Goal: Find specific page/section: Find specific page/section

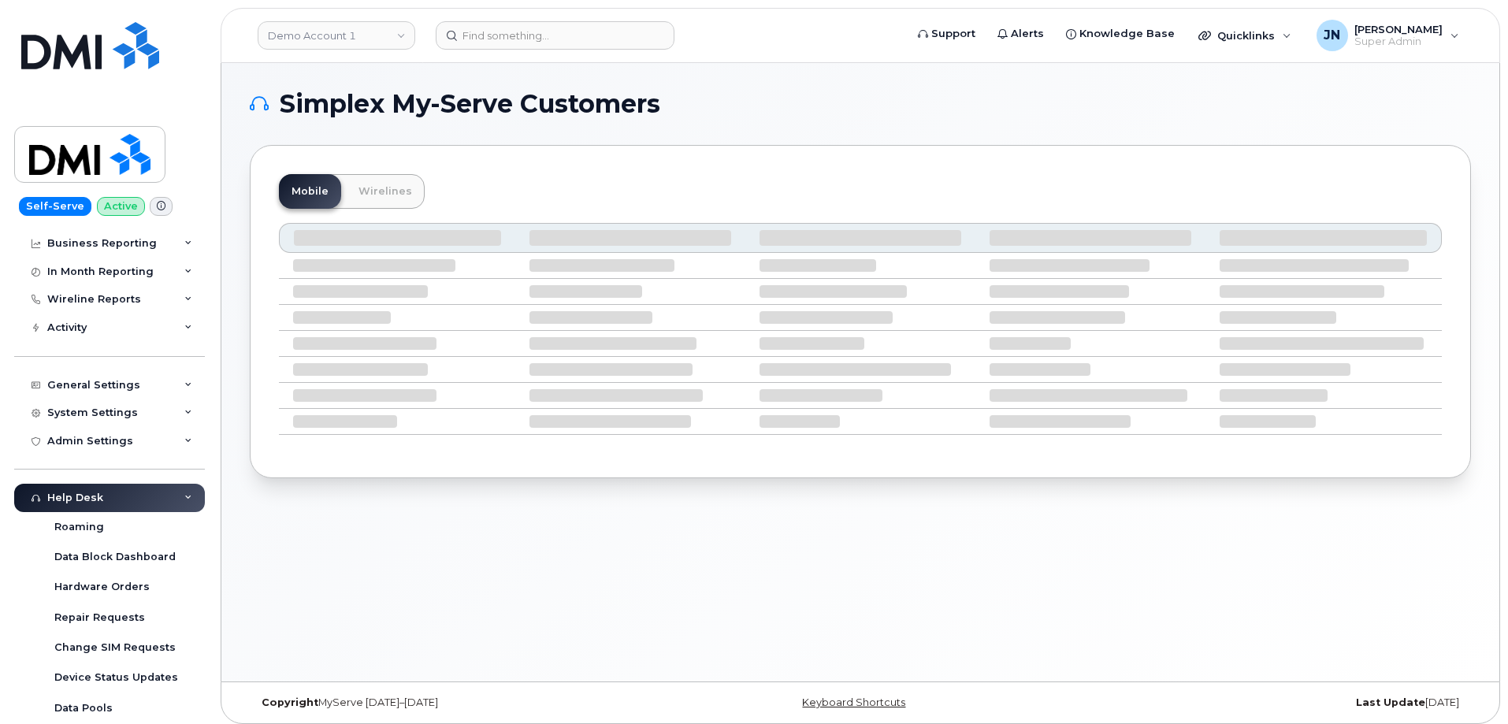
scroll to position [210, 0]
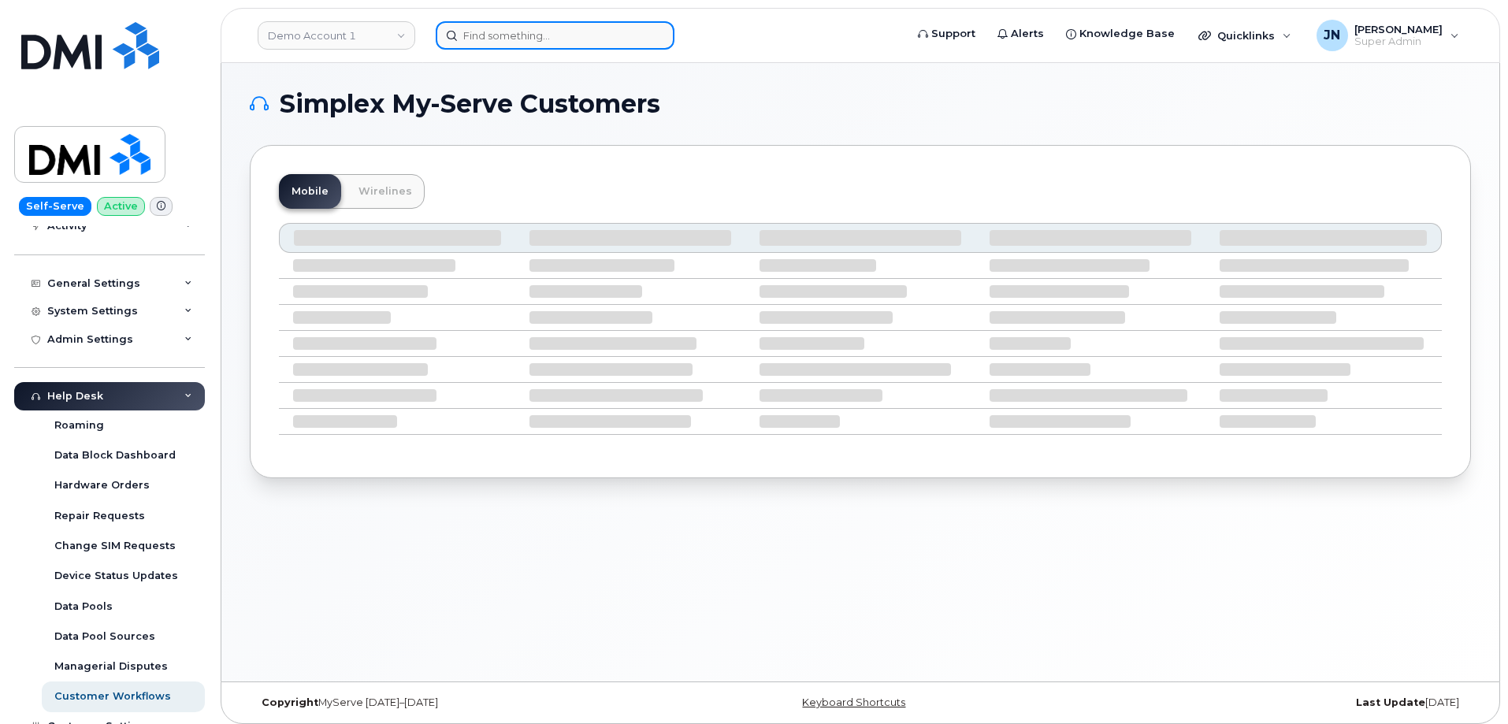
click at [537, 41] on input at bounding box center [555, 35] width 239 height 28
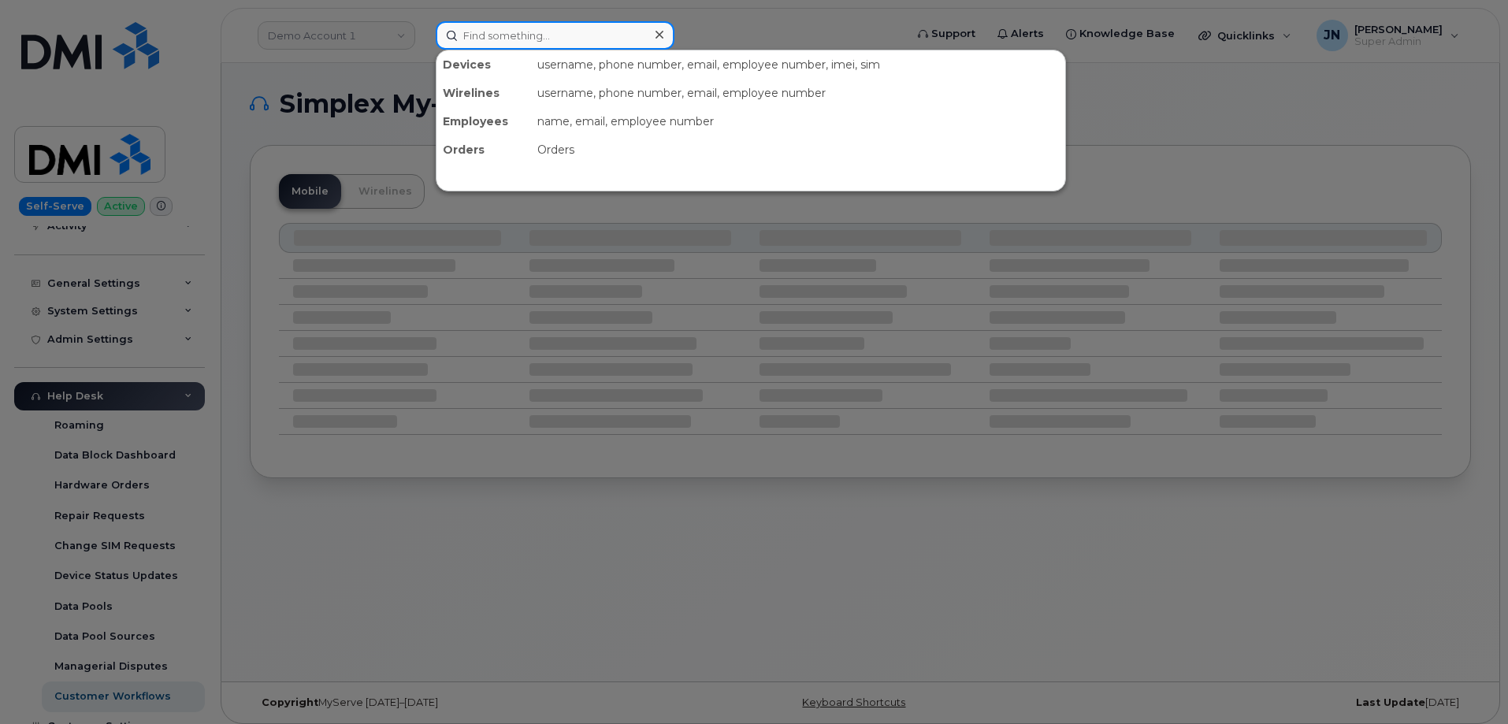
paste input "106047.1736"
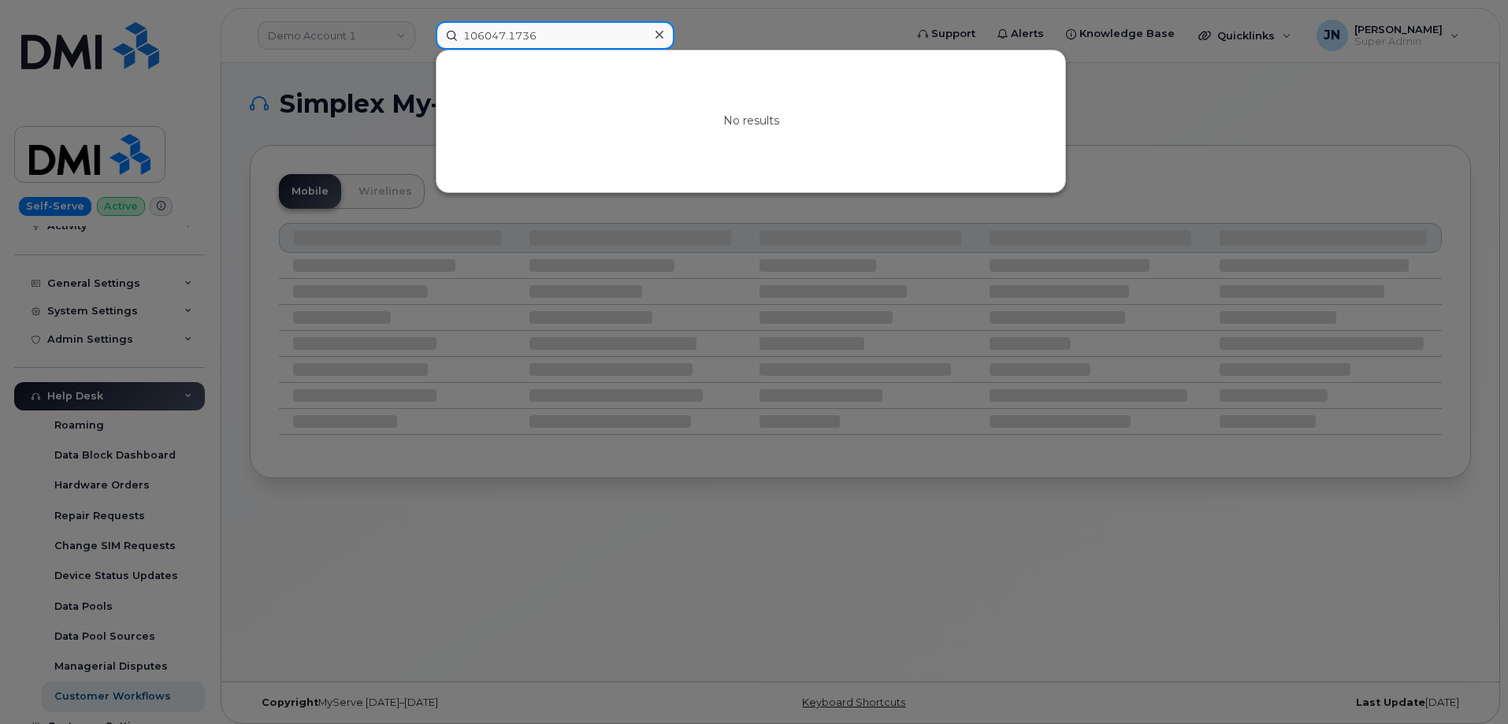
click at [550, 36] on input "106047.1736" at bounding box center [555, 35] width 239 height 28
click at [550, 35] on input "106047.1736" at bounding box center [555, 35] width 239 height 28
paste input "[PERSON_NAME]"
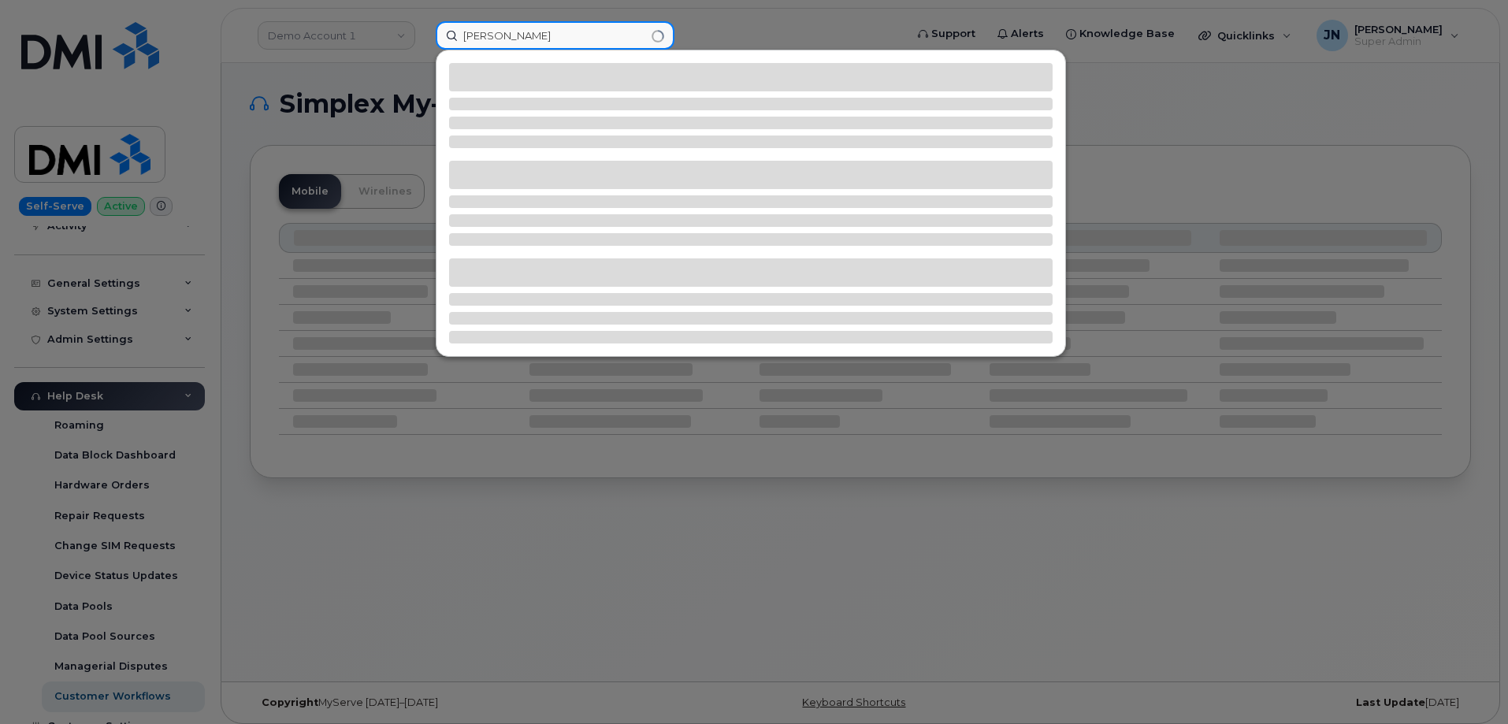
type input "[PERSON_NAME]"
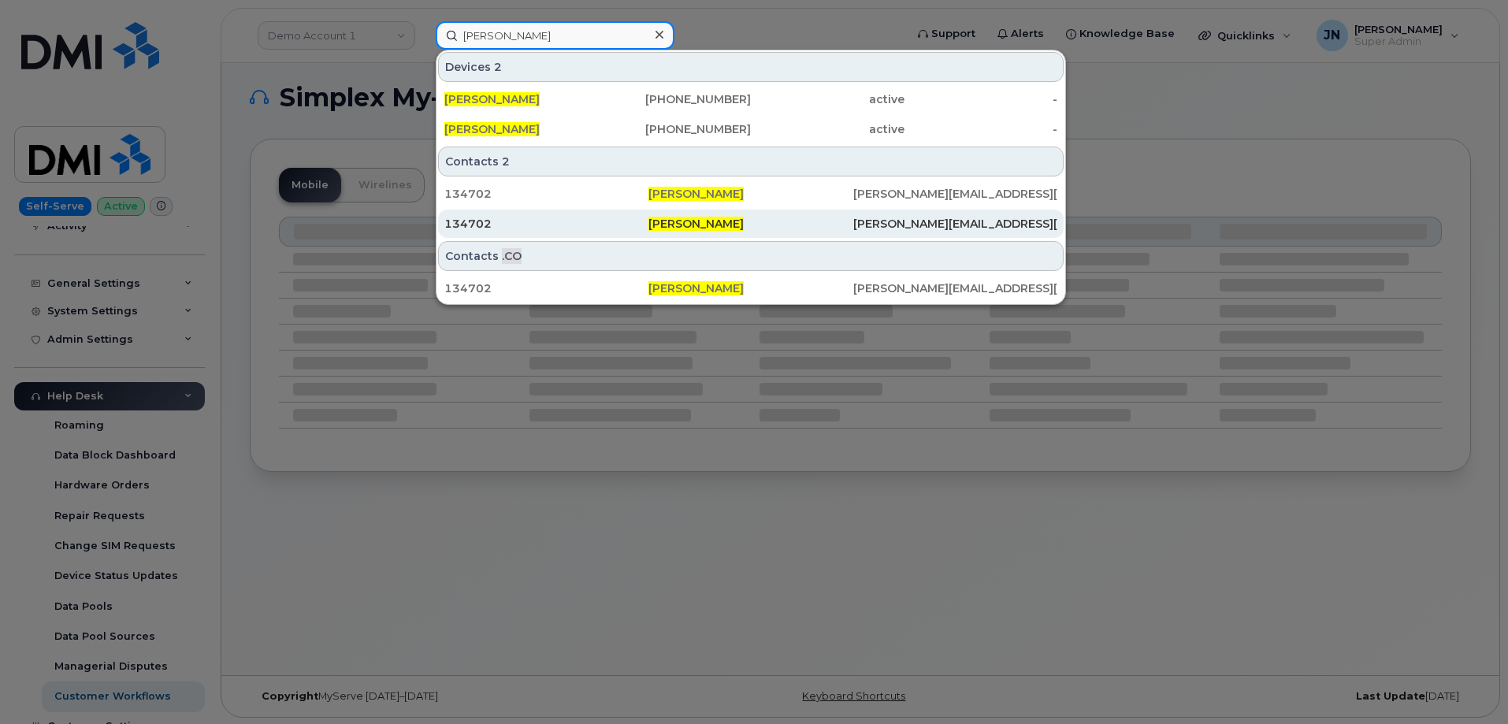
scroll to position [8, 0]
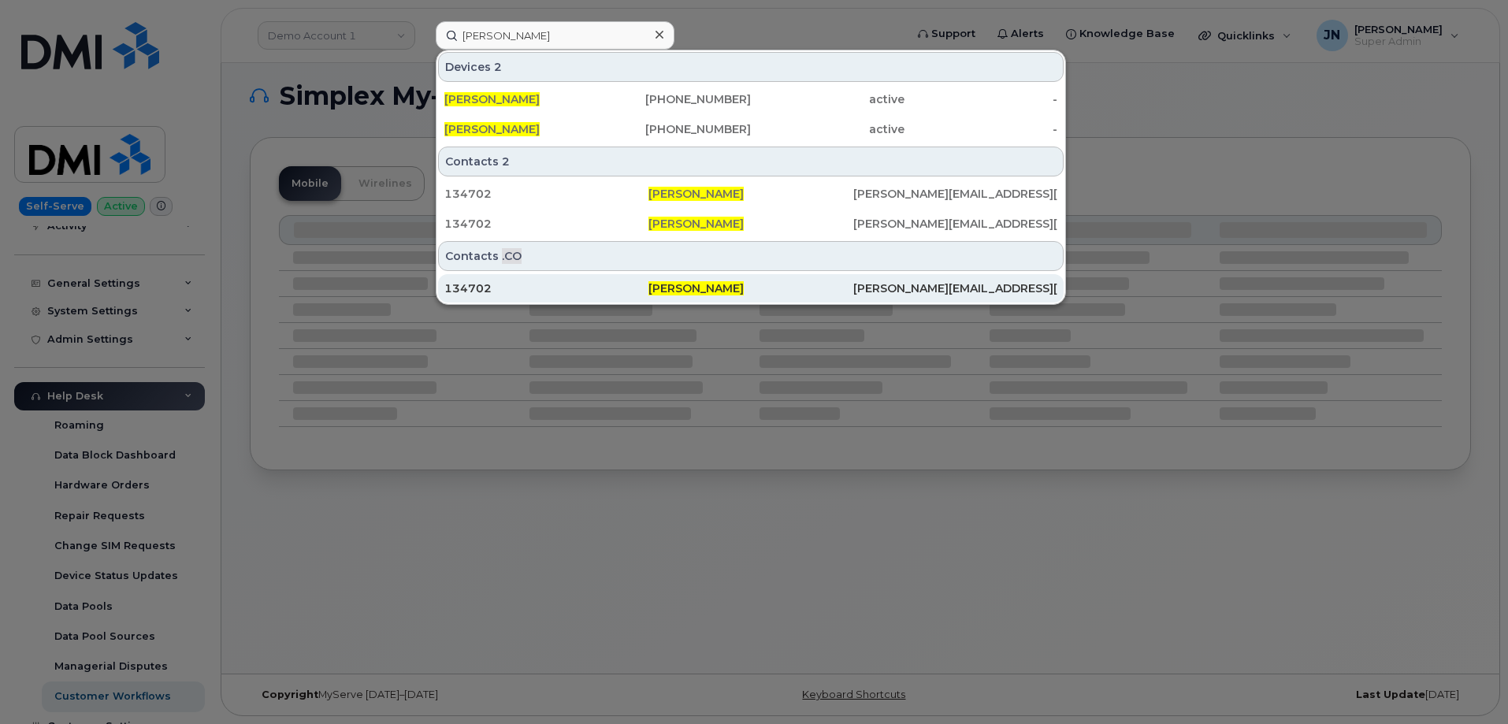
click at [462, 288] on div "134702" at bounding box center [546, 289] width 204 height 16
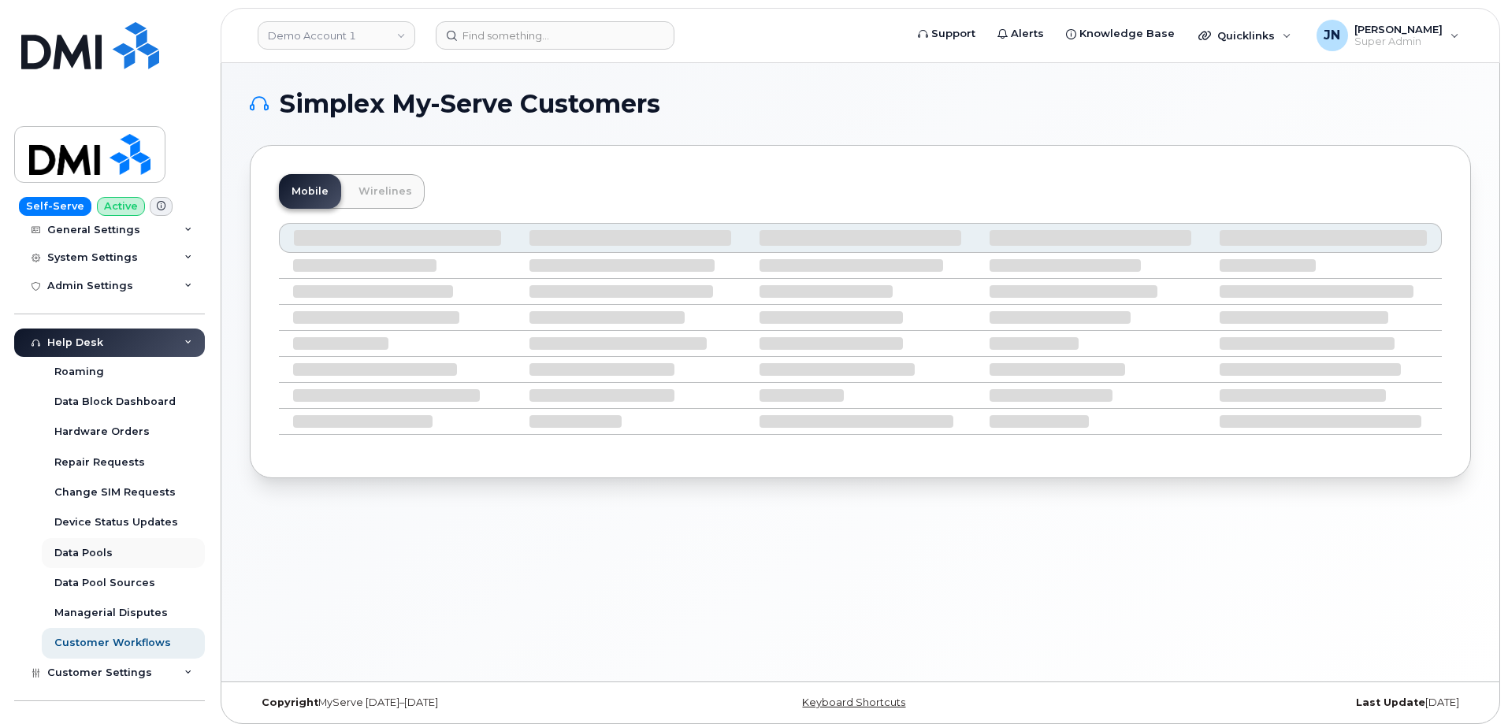
scroll to position [234, 0]
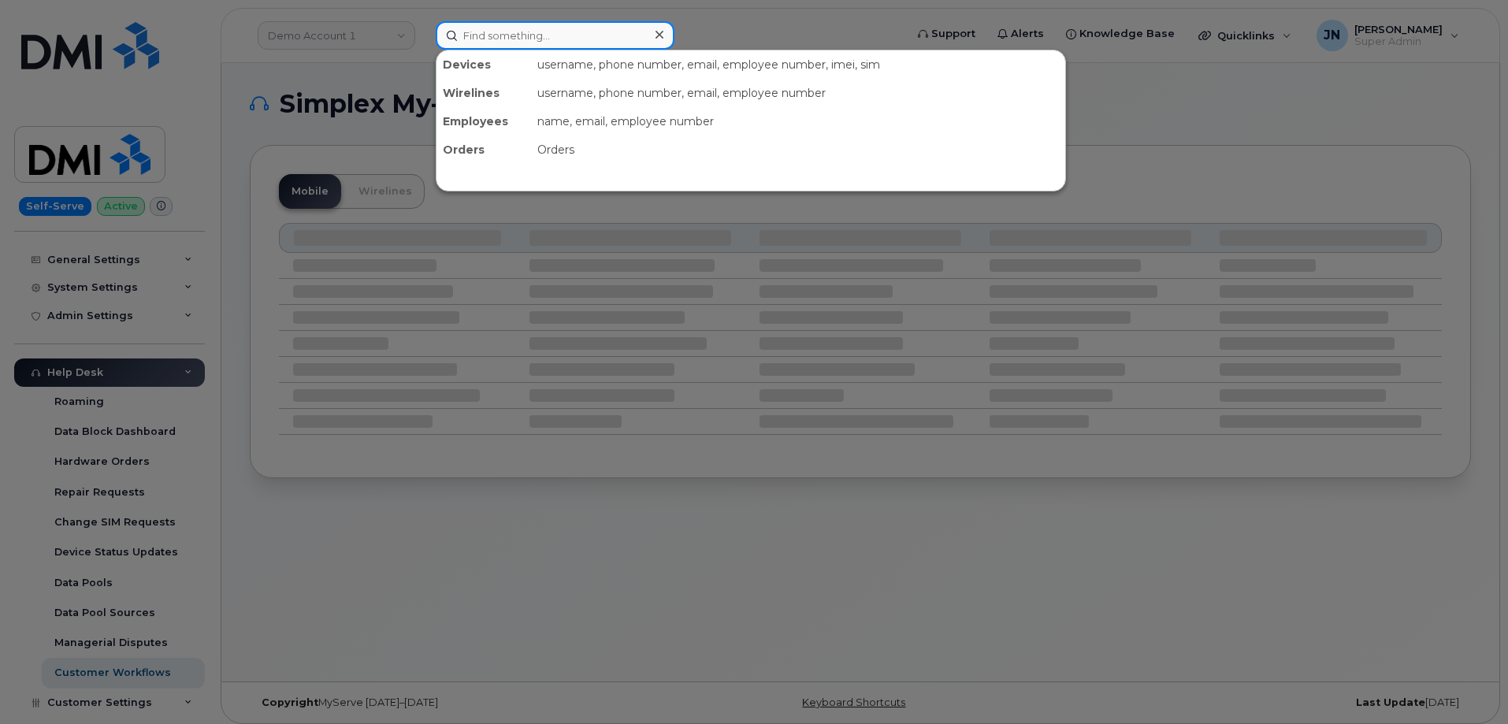
paste input "[PERSON_NAME]"
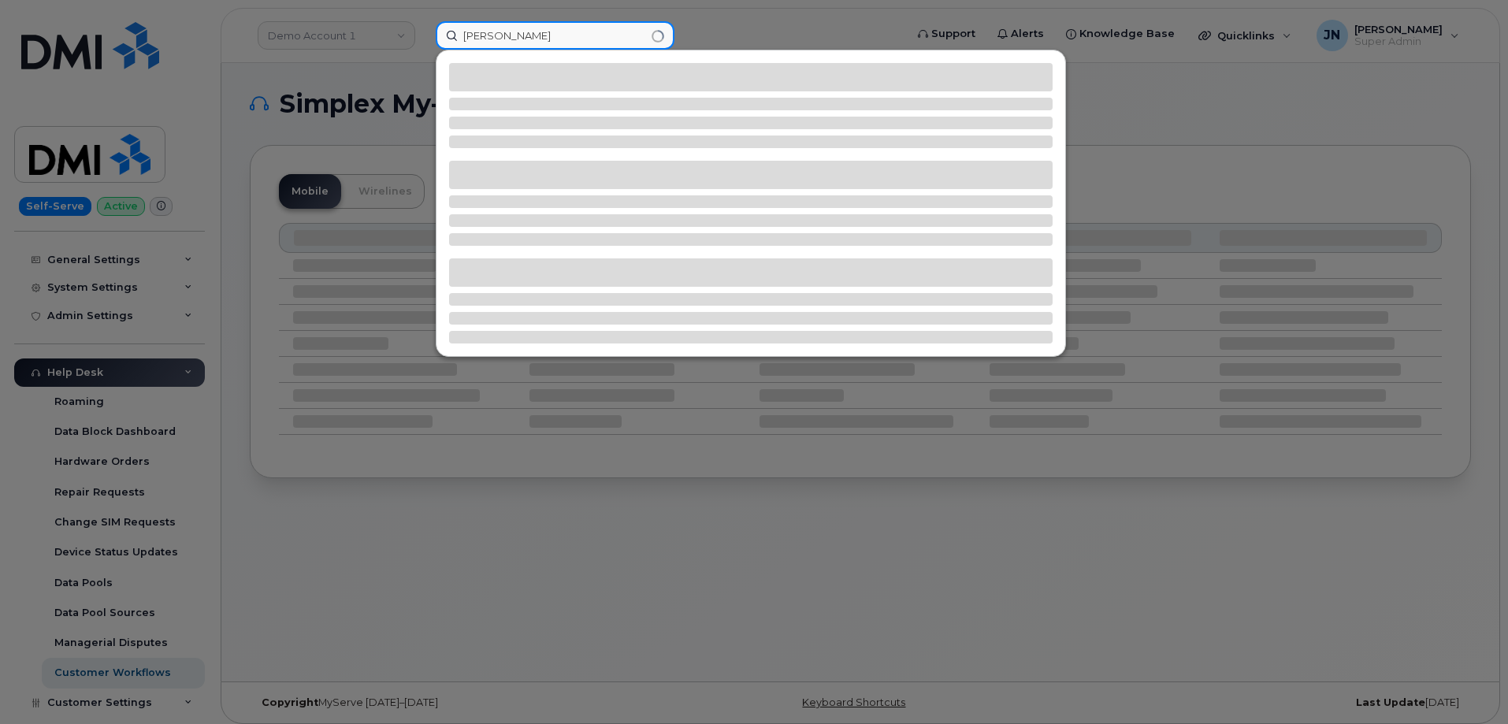
type input "[PERSON_NAME]"
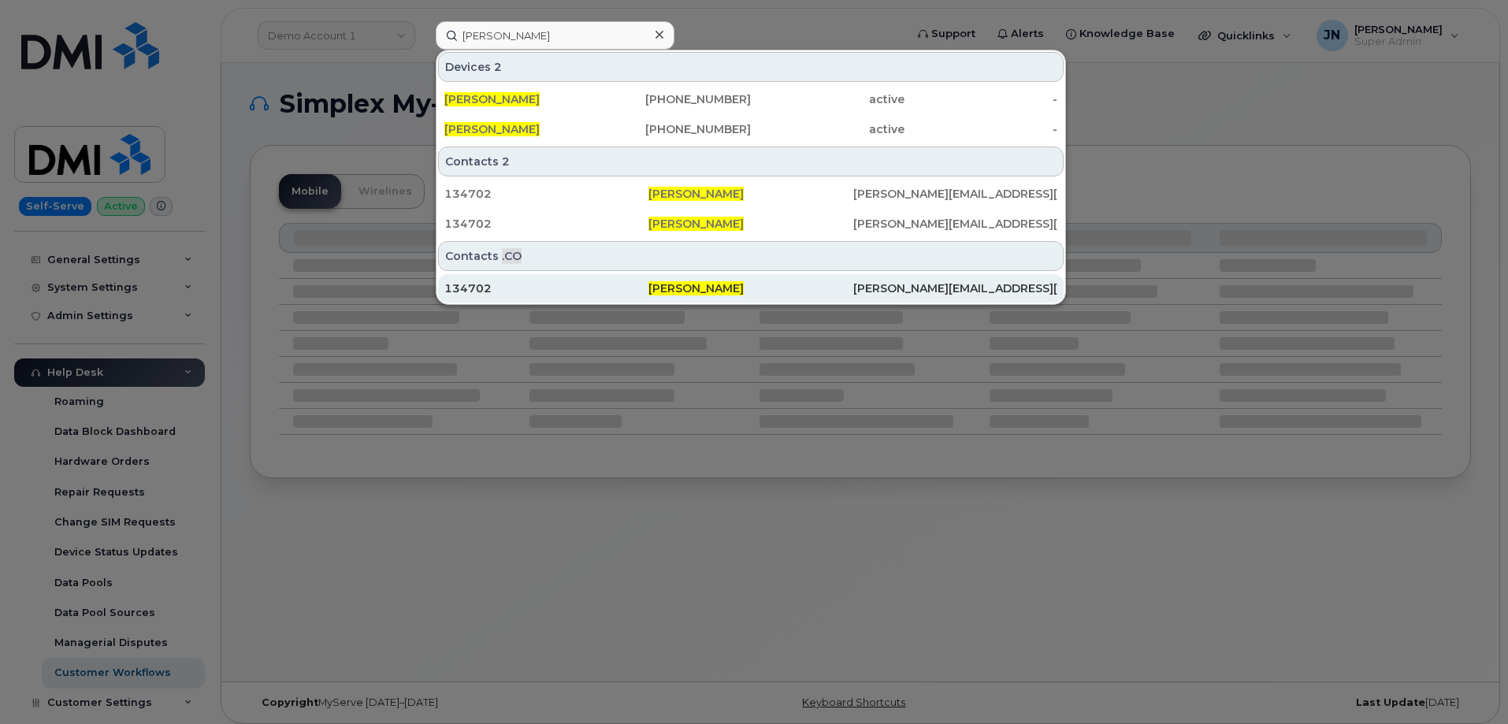
click at [476, 292] on div "134702" at bounding box center [546, 289] width 204 height 16
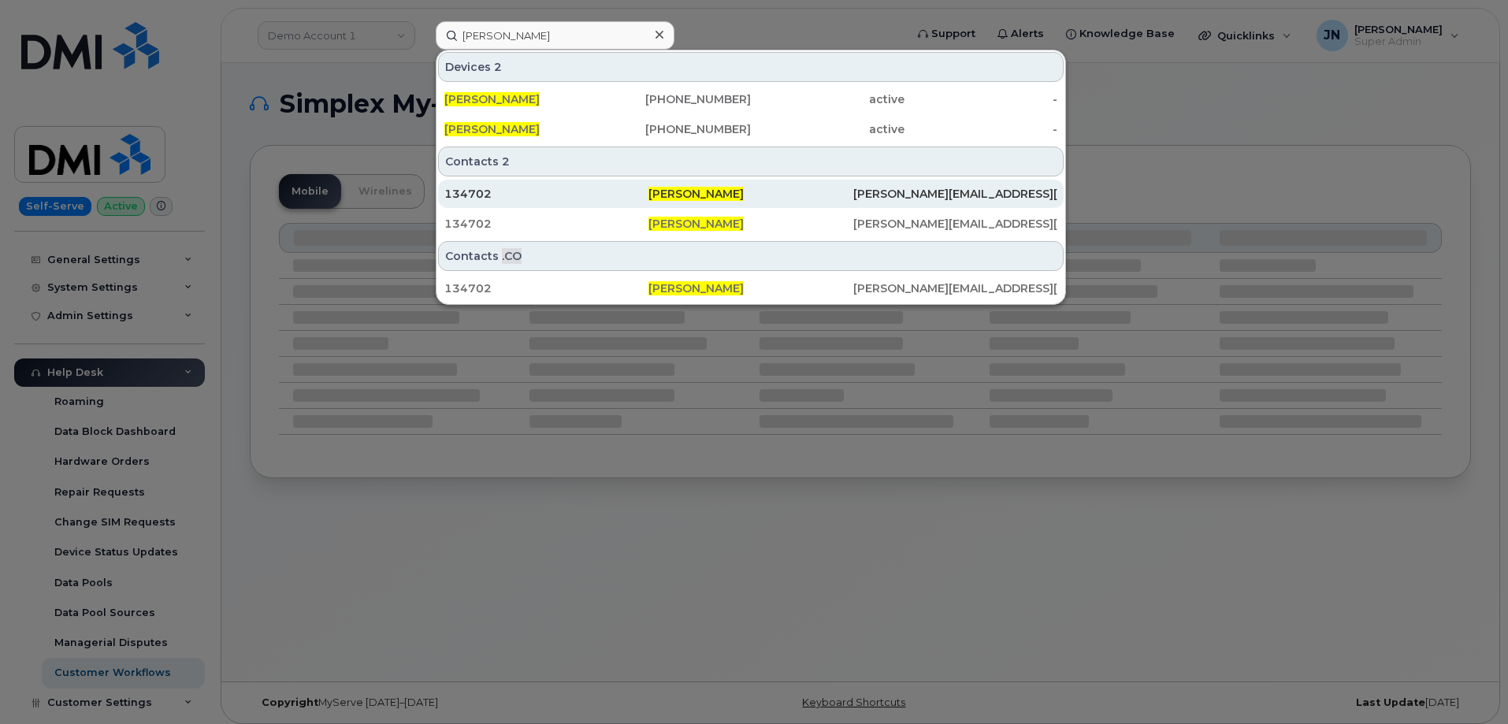
click at [489, 198] on div "134702" at bounding box center [546, 194] width 204 height 16
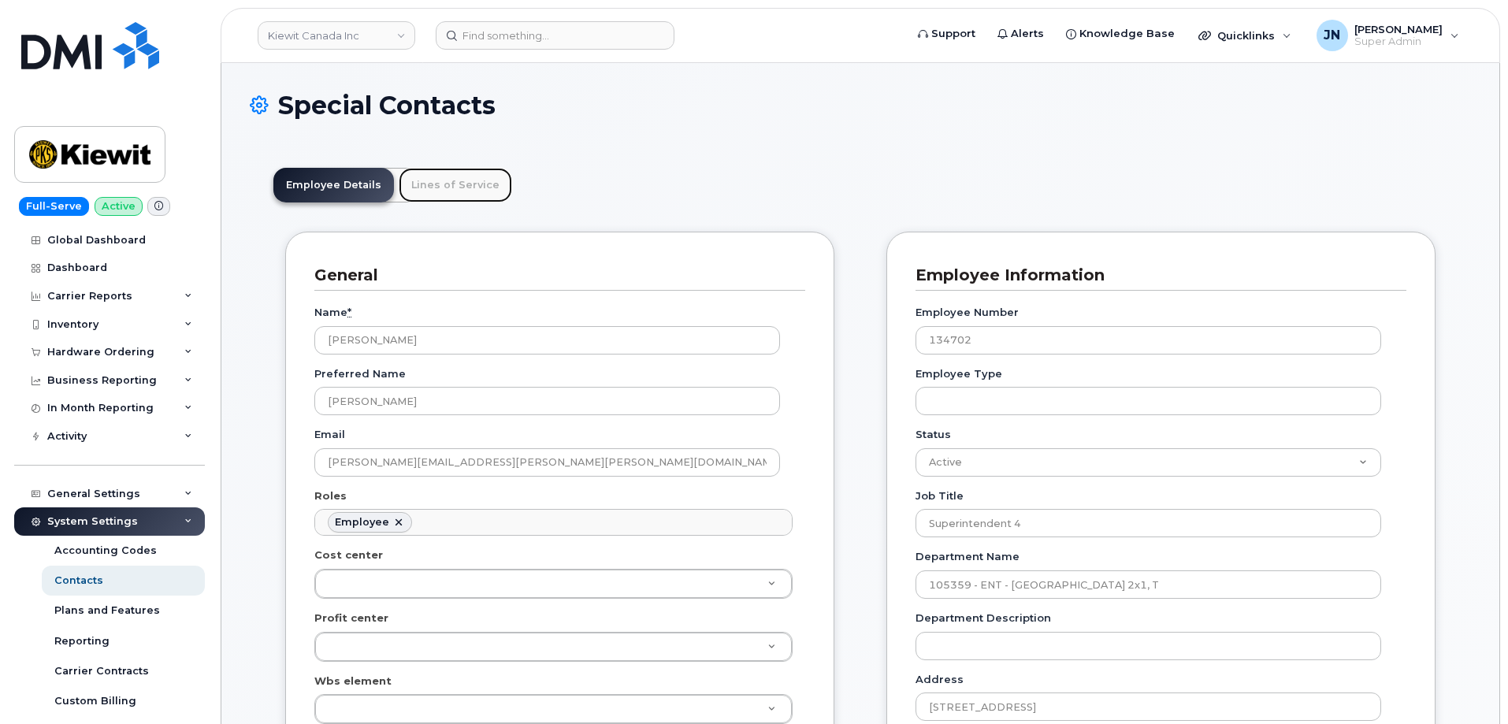
click at [417, 184] on link "Lines of Service" at bounding box center [455, 185] width 113 height 35
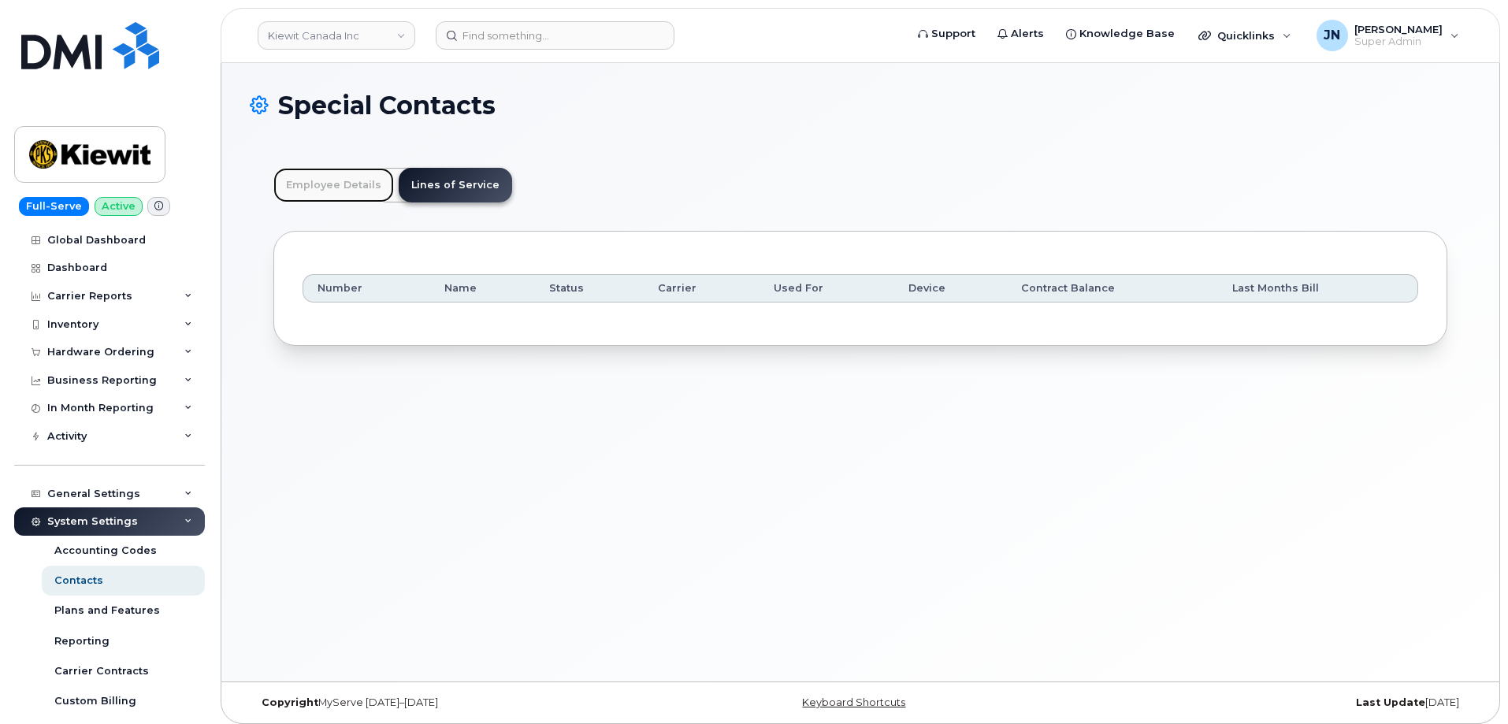
click at [359, 185] on link "Employee Details" at bounding box center [333, 185] width 121 height 35
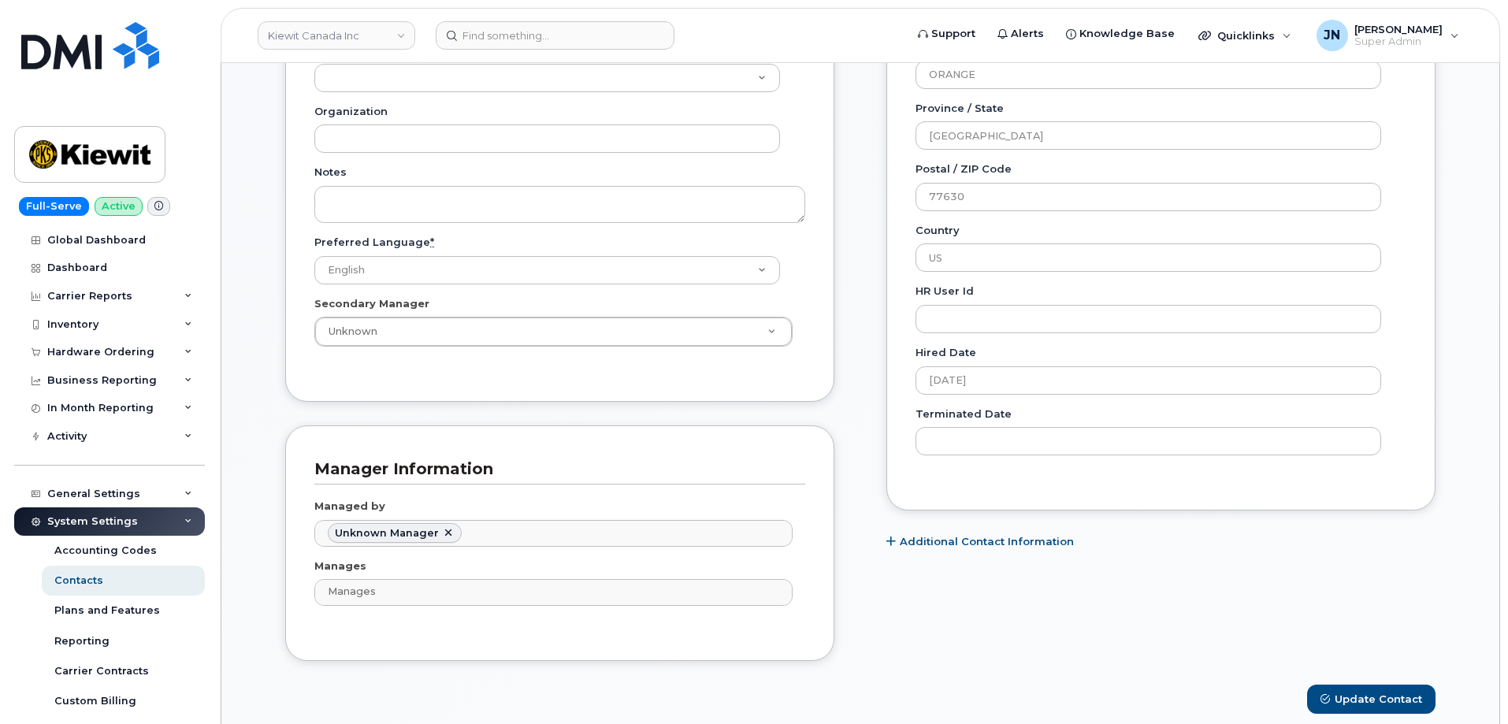
scroll to position [946, 0]
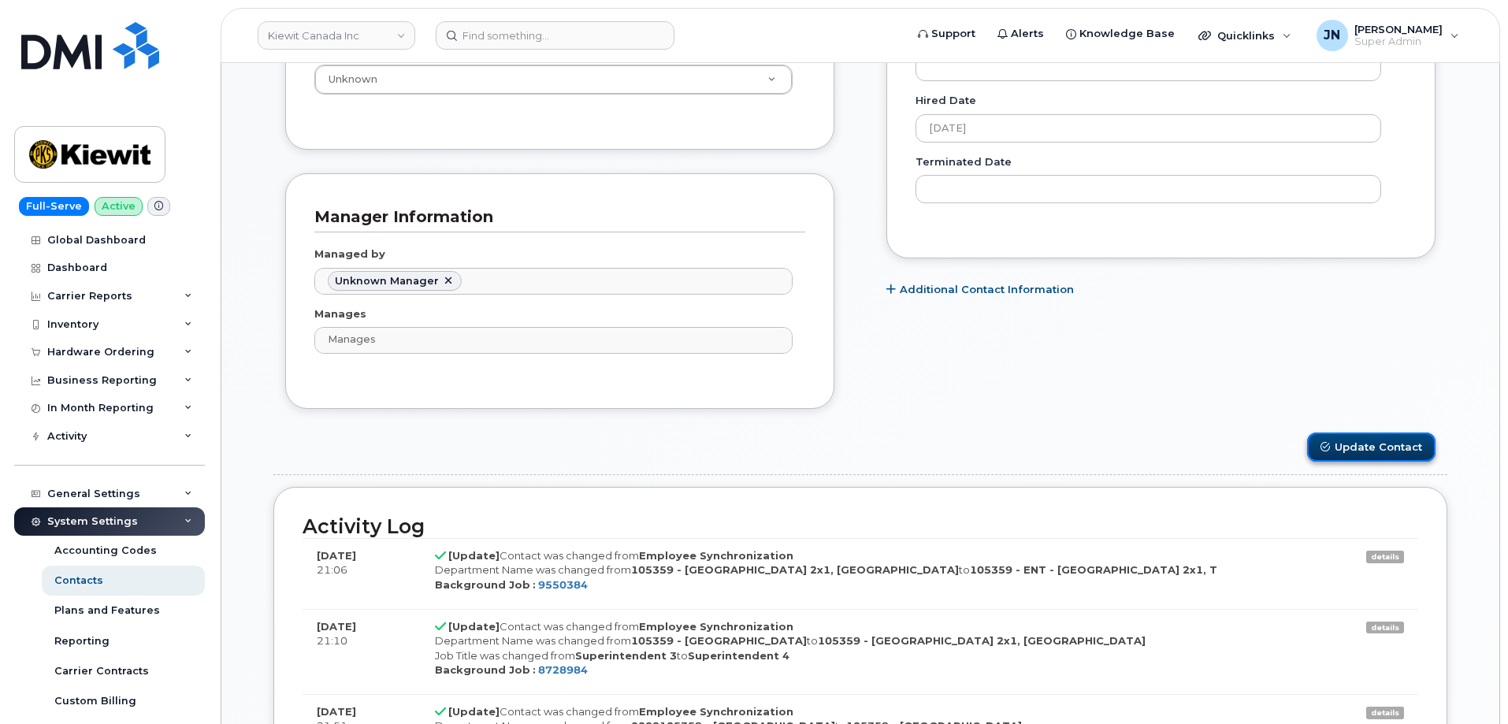
click at [1370, 445] on button "Update Contact" at bounding box center [1371, 447] width 128 height 29
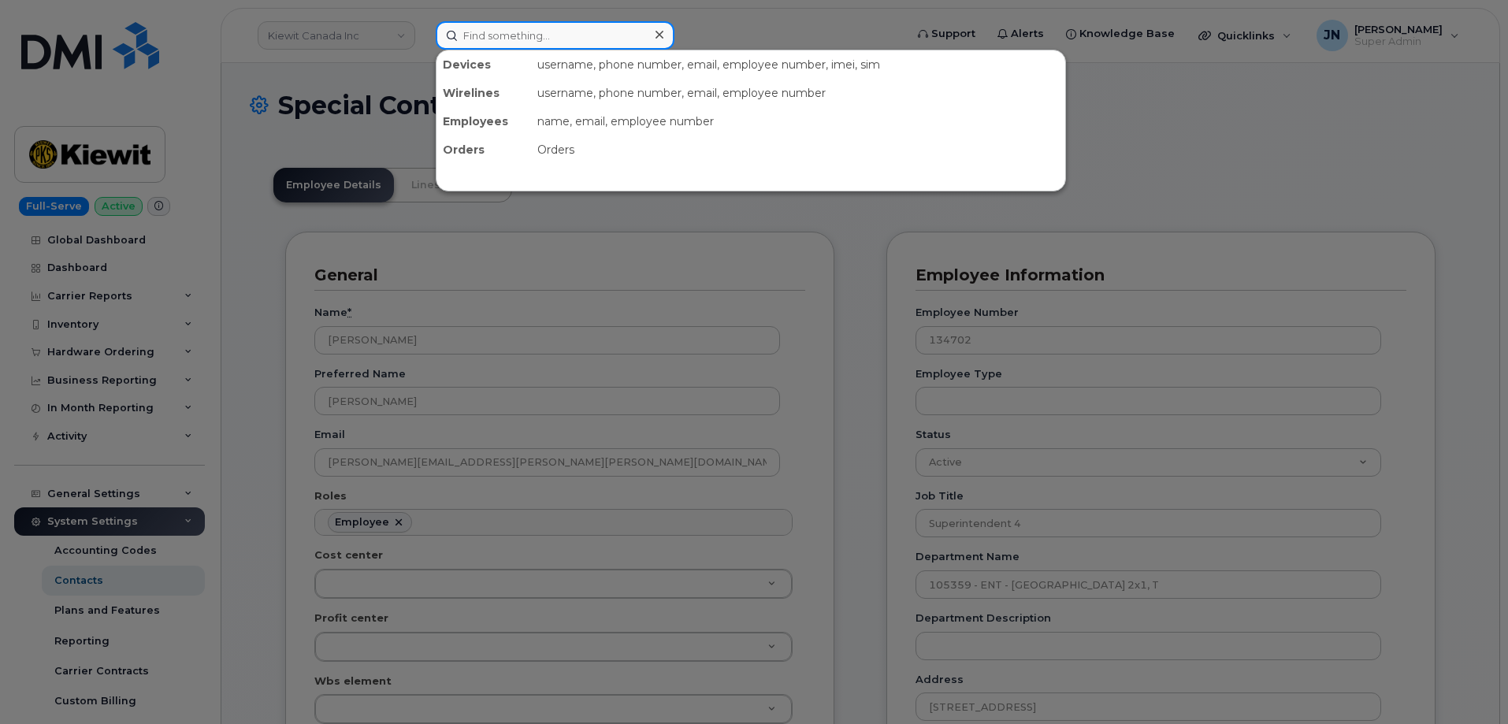
paste input "00134702"
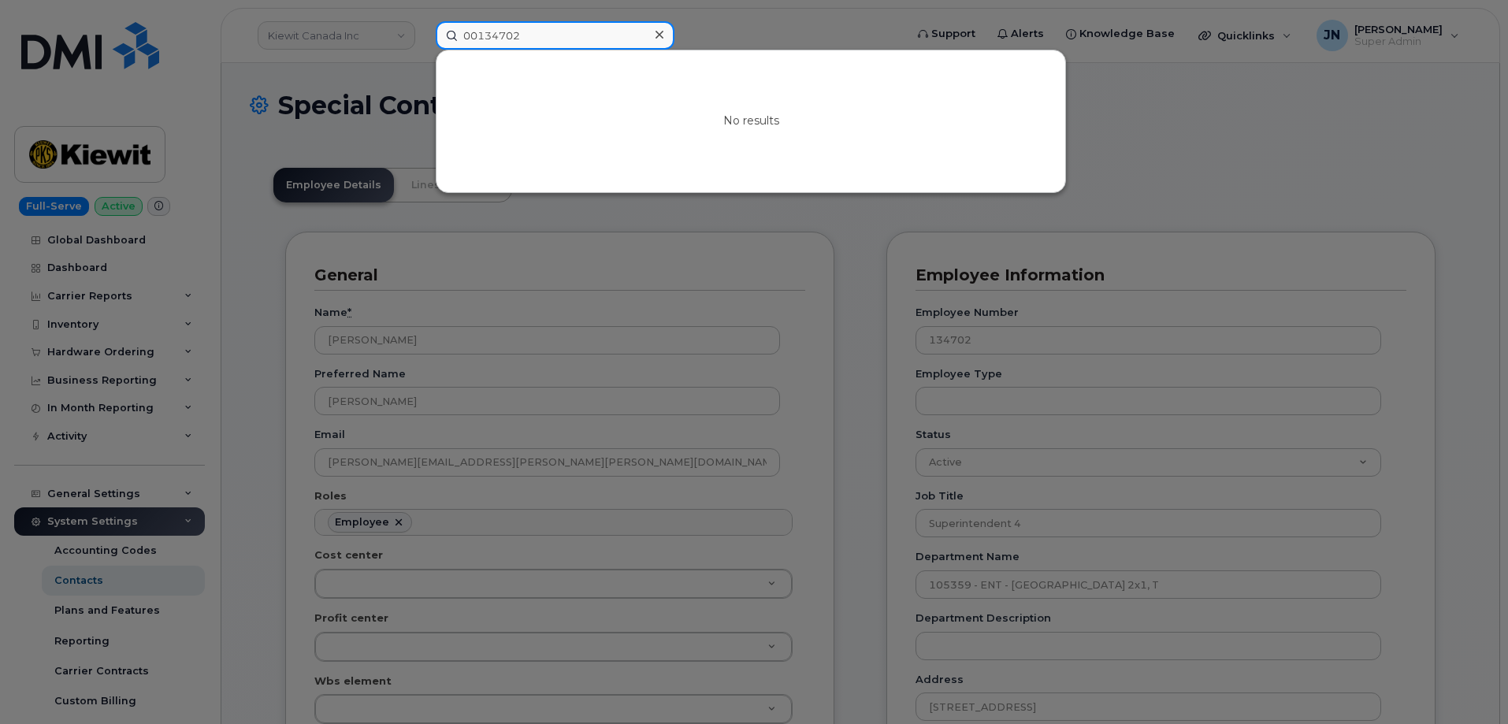
click at [527, 35] on input "00134702" at bounding box center [555, 35] width 239 height 28
click at [526, 35] on input "00134702" at bounding box center [555, 35] width 239 height 28
click at [525, 35] on input "00134702" at bounding box center [555, 35] width 239 height 28
drag, startPoint x: 525, startPoint y: 35, endPoint x: 498, endPoint y: 37, distance: 26.9
click at [498, 37] on input "00134702" at bounding box center [555, 35] width 239 height 28
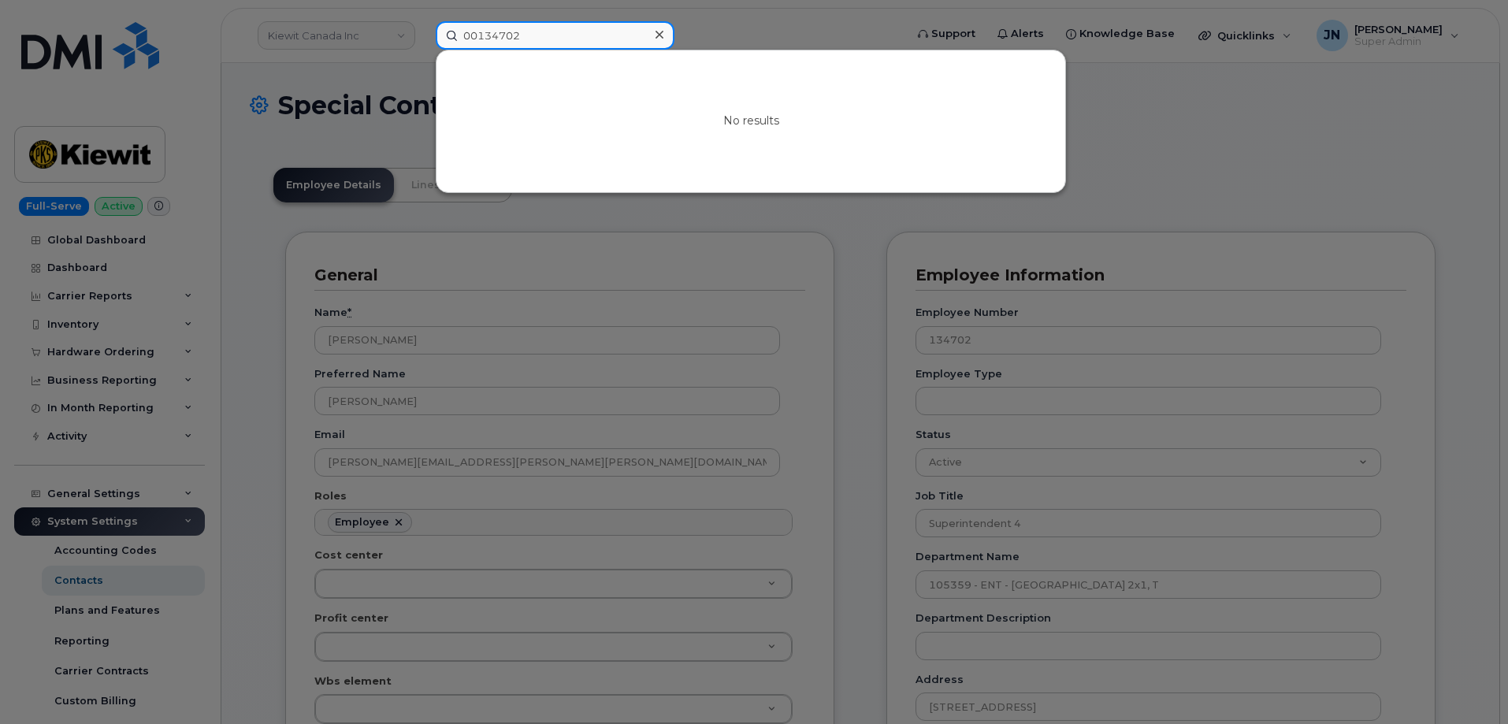
click at [498, 37] on input "00134702" at bounding box center [555, 35] width 239 height 28
paste input "NOAR0040224"
click at [517, 34] on input "NOAR0040224" at bounding box center [555, 35] width 239 height 28
click at [516, 33] on input "NOAR0040224" at bounding box center [555, 35] width 239 height 28
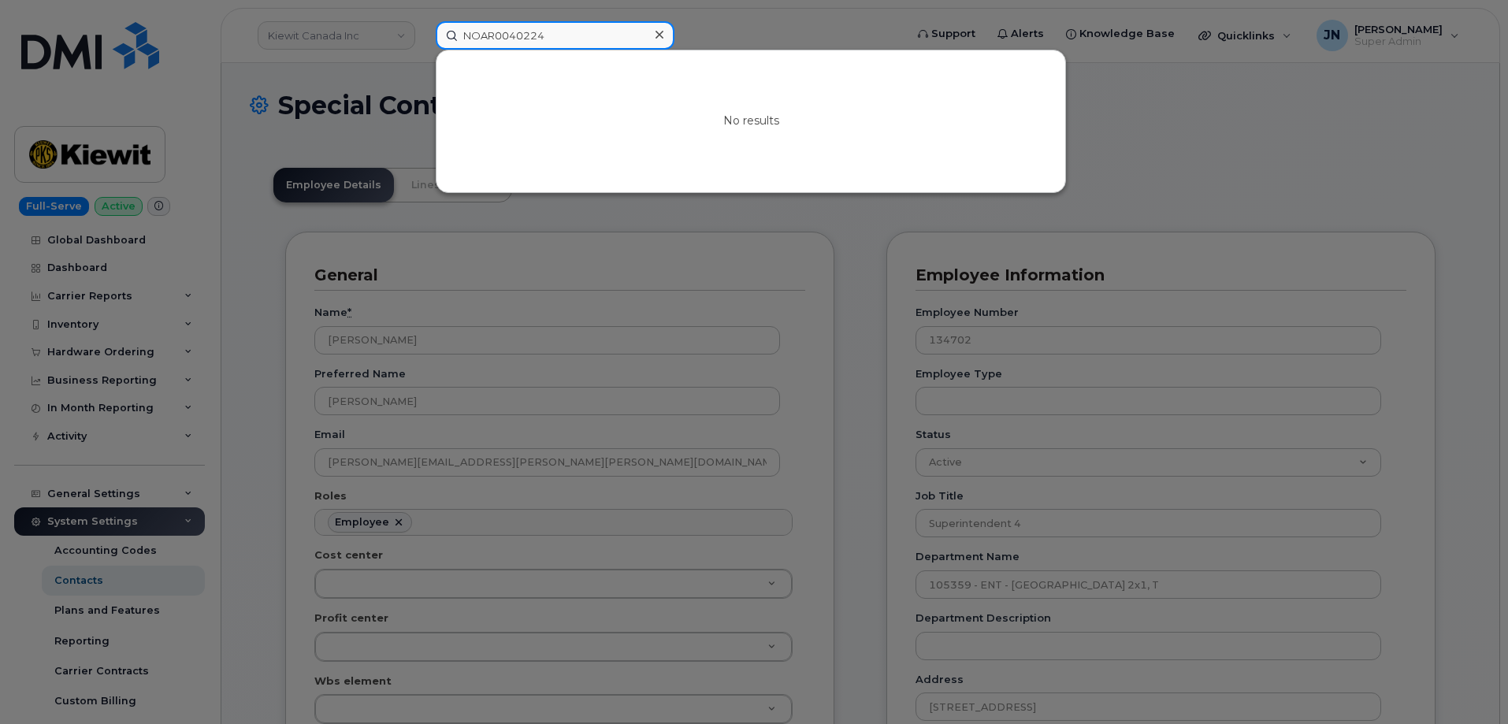
paste input "[PERSON_NAME]"
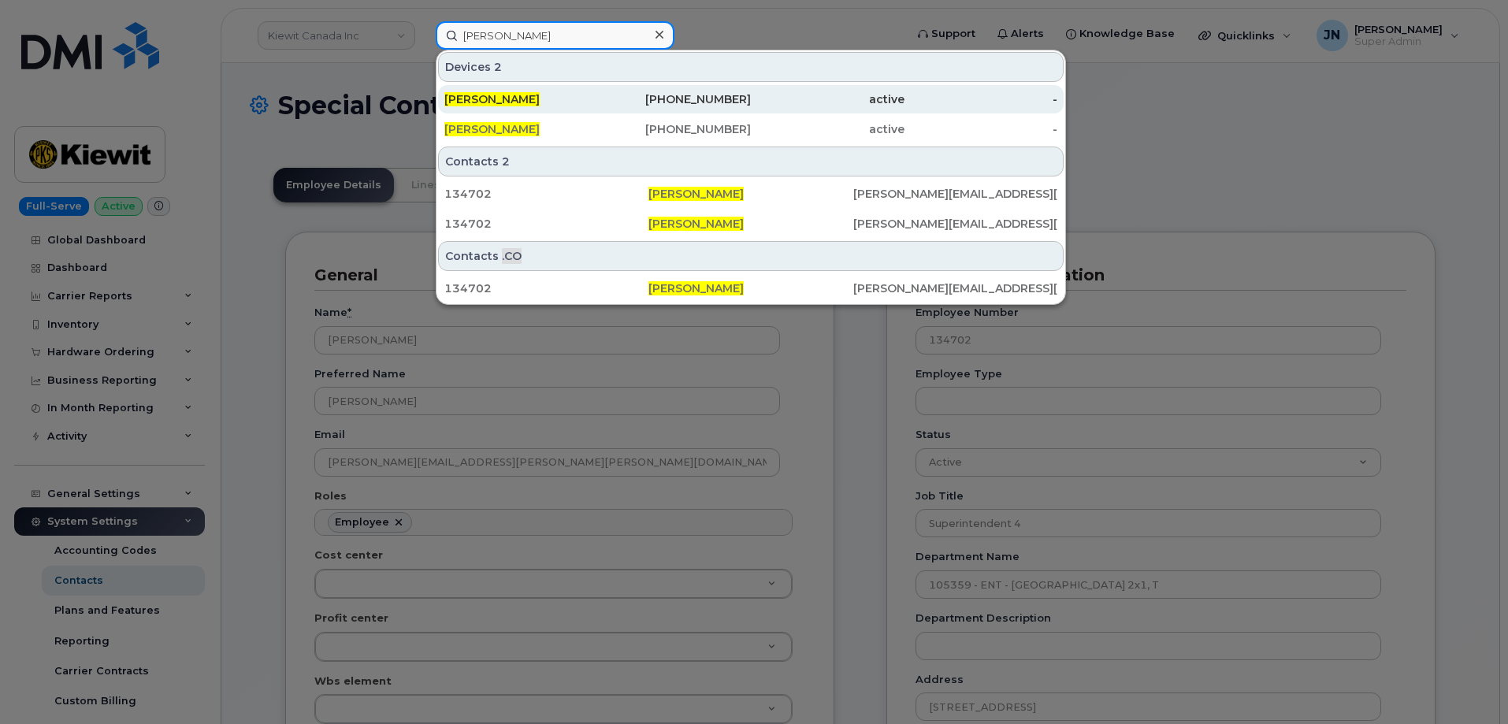
type input "[PERSON_NAME]"
click at [540, 105] on div "JASON PAQUIN" at bounding box center [521, 99] width 154 height 16
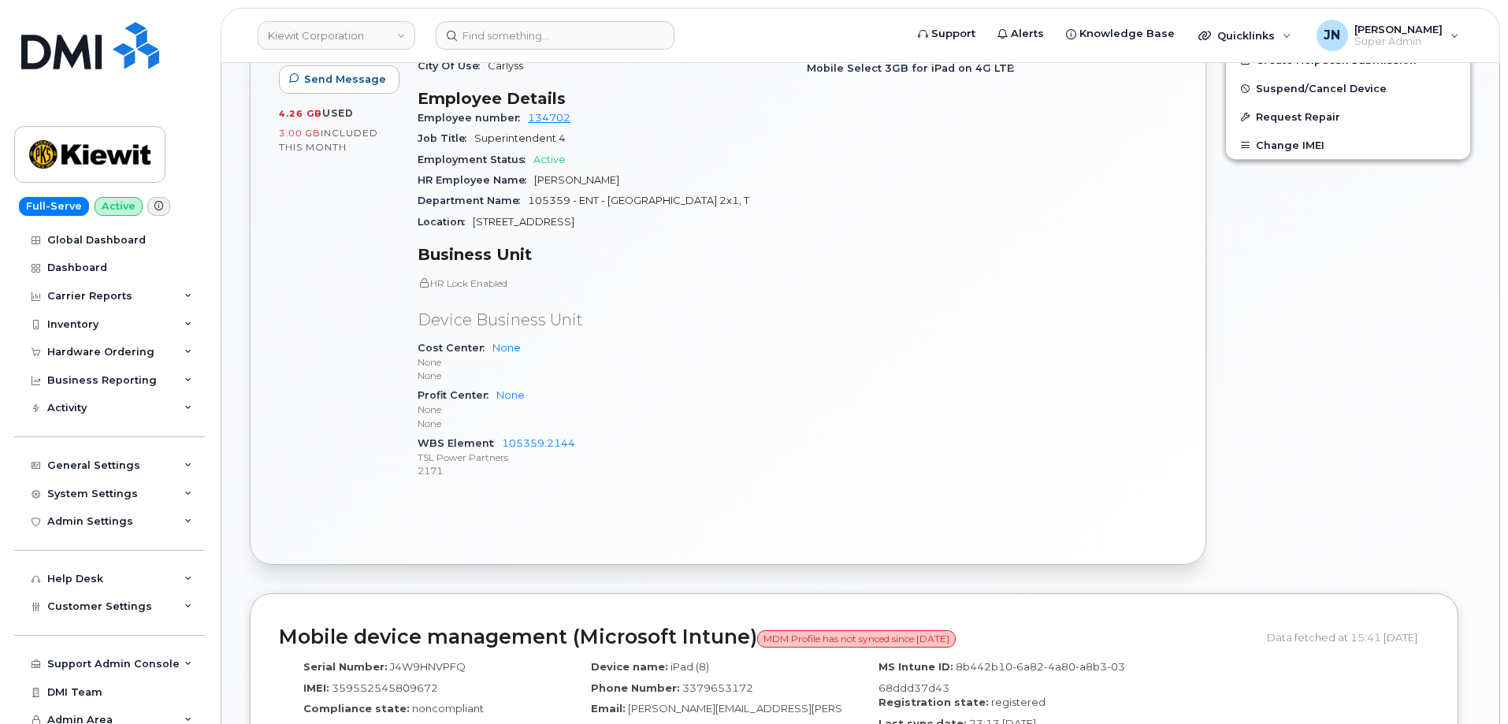
scroll to position [597, 0]
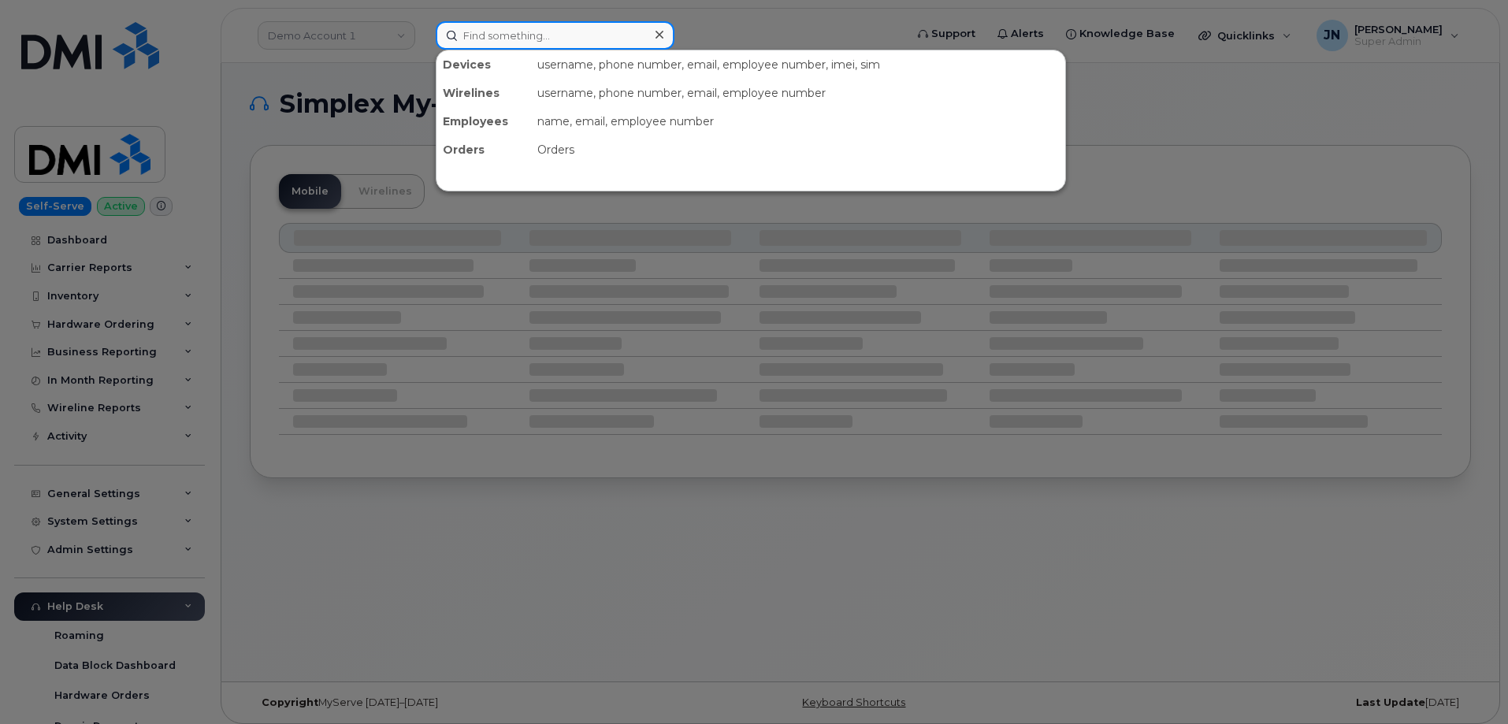
paste input "[PERSON_NAME]"
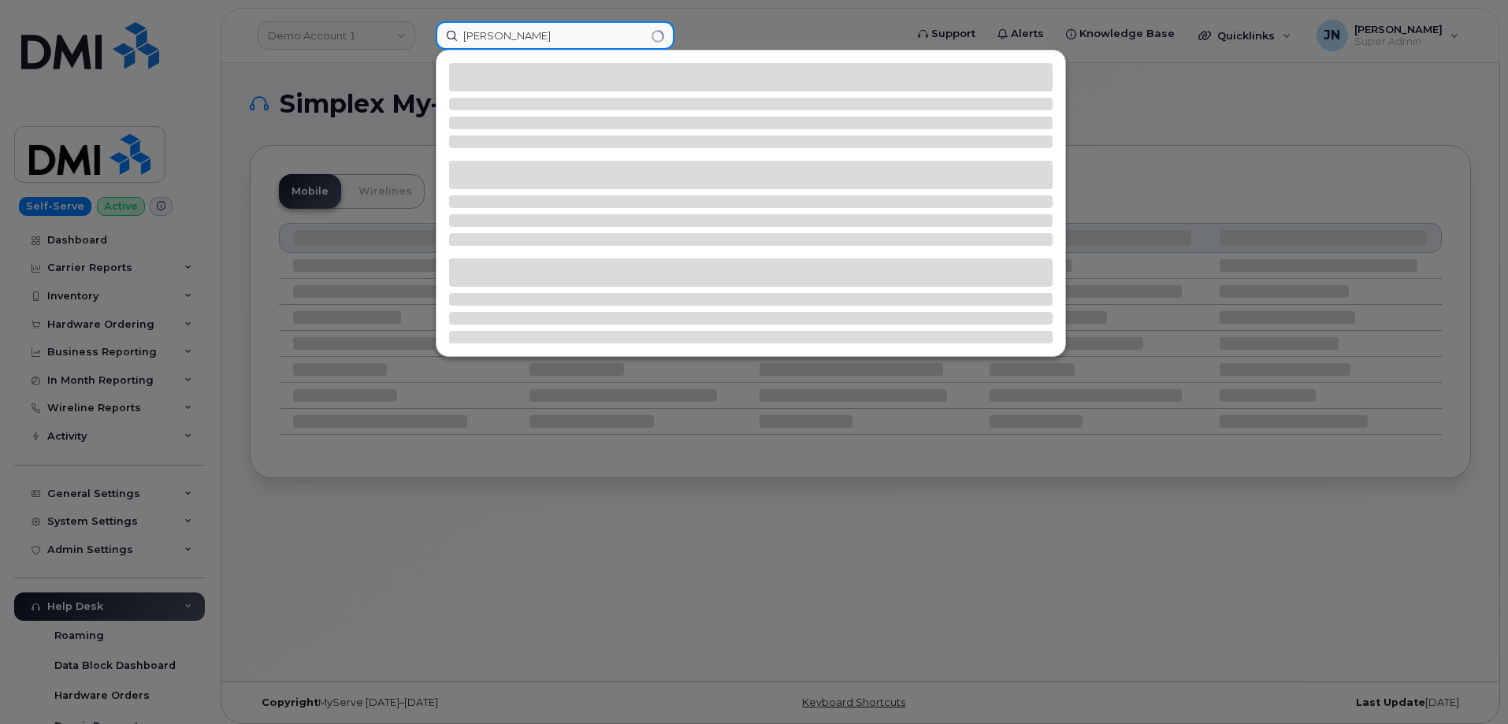
type input "[PERSON_NAME]"
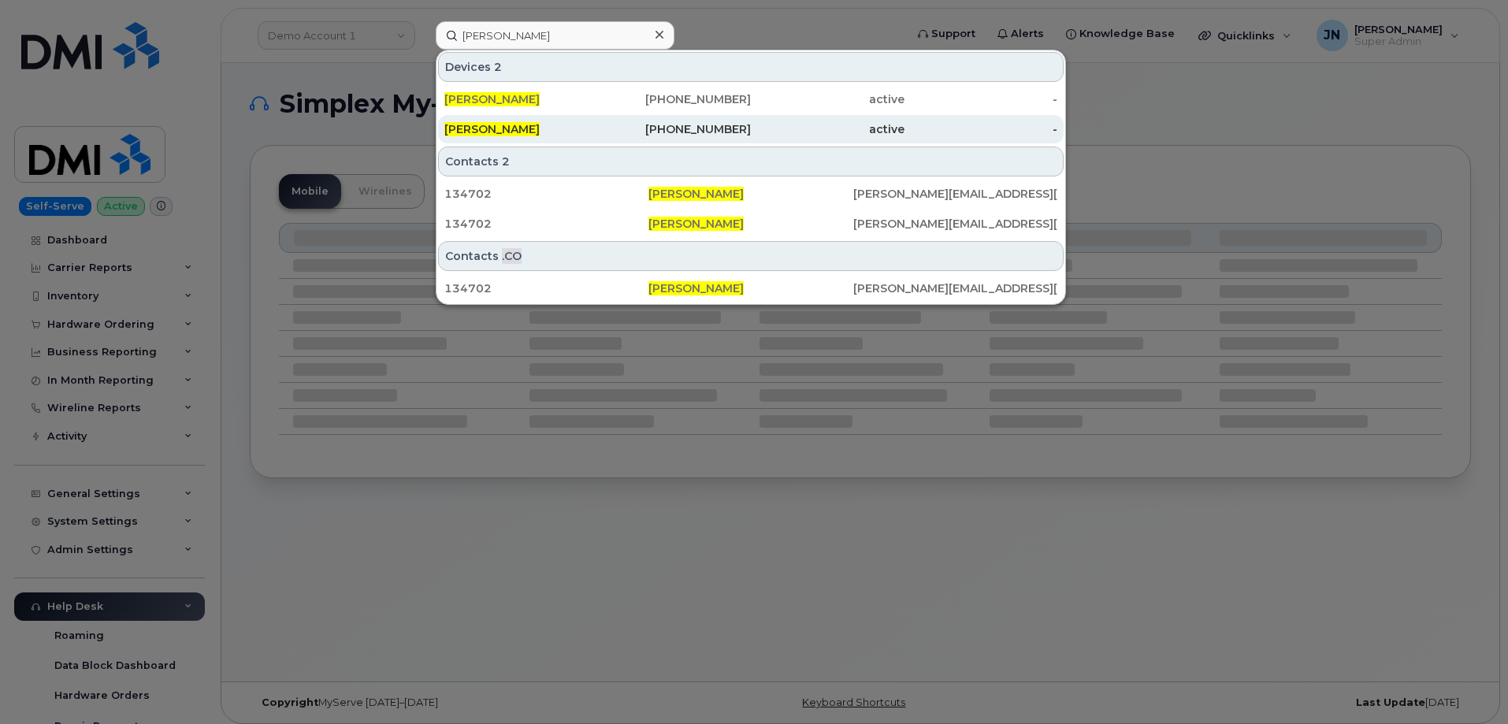
click at [500, 129] on span "[PERSON_NAME]" at bounding box center [491, 129] width 95 height 14
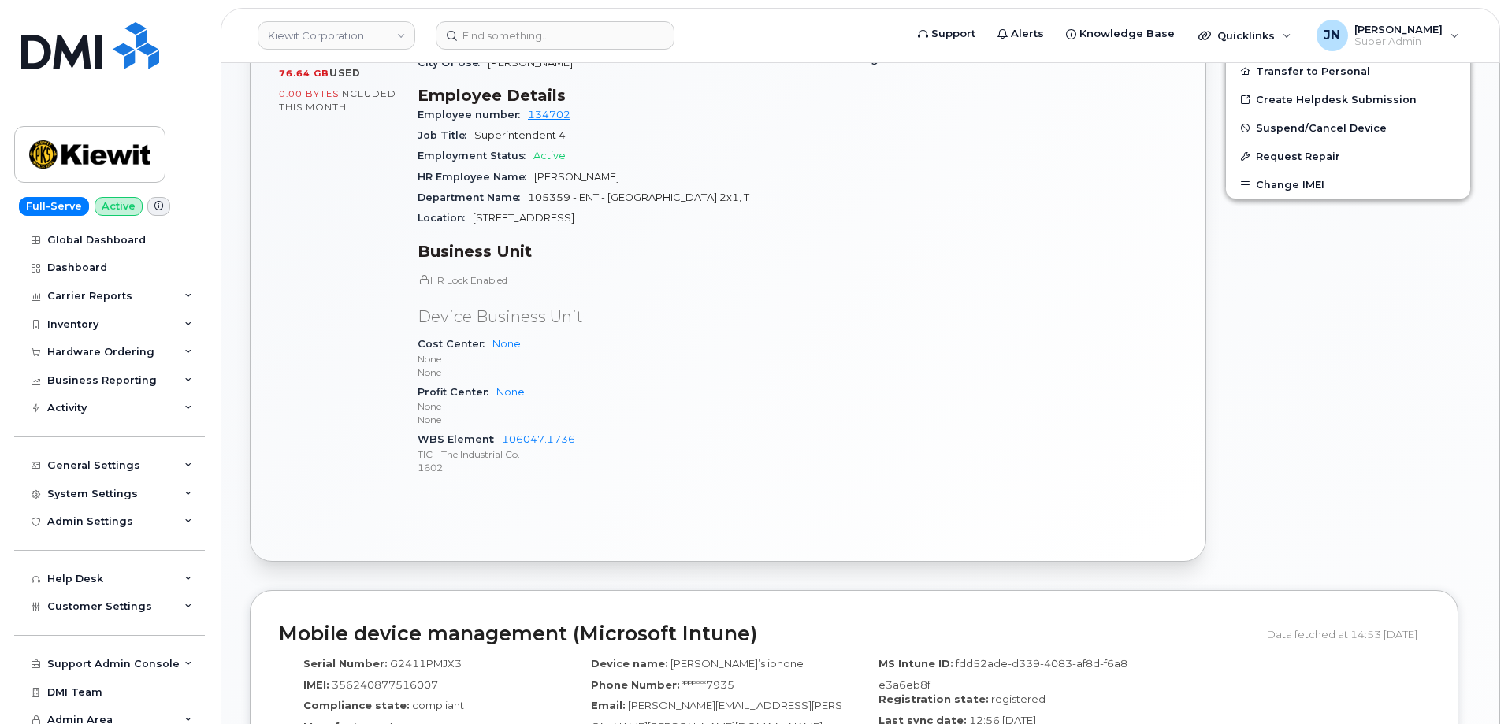
scroll to position [735, 0]
